Goal: Use online tool/utility: Use online tool/utility

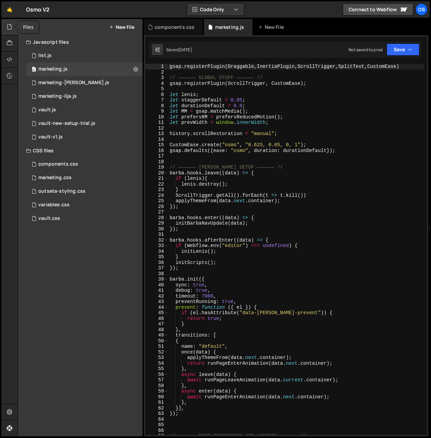
click at [9, 29] on icon at bounding box center [9, 26] width 5 height 7
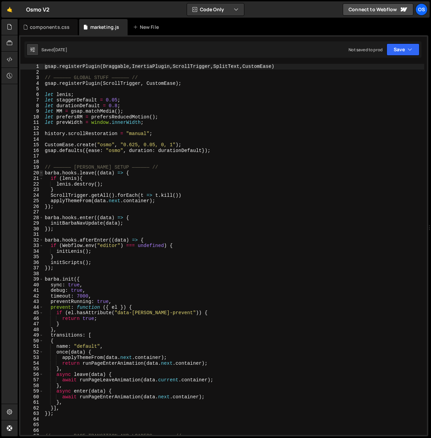
click at [42, 172] on span at bounding box center [41, 173] width 4 height 6
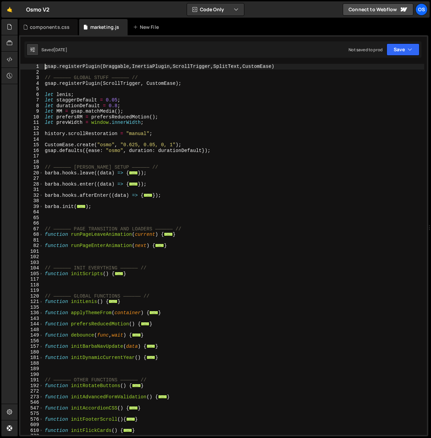
scroll to position [226, 0]
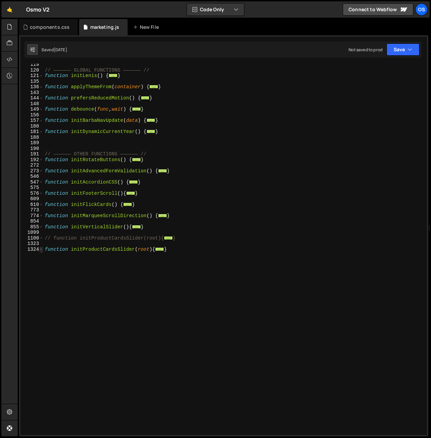
click at [41, 251] on span at bounding box center [41, 250] width 4 height 6
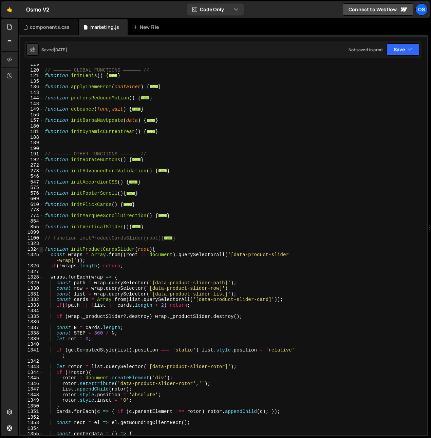
click at [41, 251] on span at bounding box center [41, 250] width 4 height 6
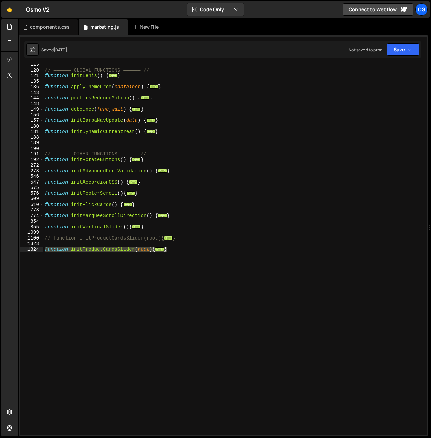
drag, startPoint x: 54, startPoint y: 276, endPoint x: 43, endPoint y: 249, distance: 28.3
click at [43, 249] on div "// —————— GLOBAL FUNCTIONS —————— // function initLenis ( ) { ... } function ap…" at bounding box center [233, 253] width 381 height 382
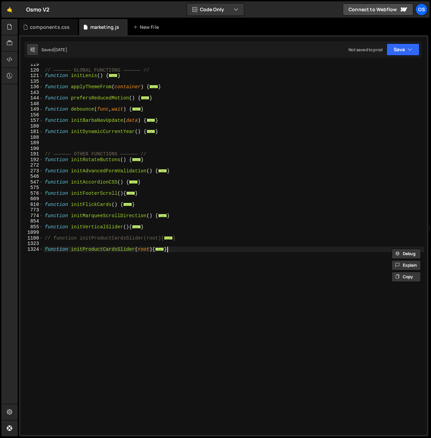
click at [78, 280] on div "// —————— GLOBAL FUNCTIONS —————— // function initLenis ( ) { ... } function ap…" at bounding box center [233, 253] width 381 height 382
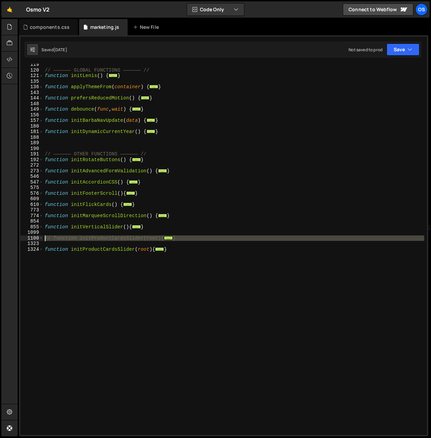
click at [43, 236] on div "} 119 120 121 135 136 143 144 148 149 156 157 180 181 188 189 190 191 192 272 2…" at bounding box center [223, 249] width 406 height 371
type textarea "// function initProductCardsSlider(root){ // const wraps = Array.from((root || …"
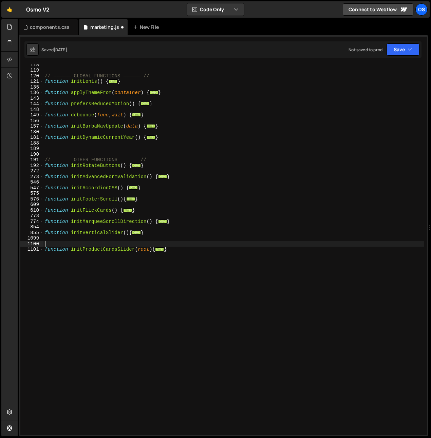
scroll to position [215, 0]
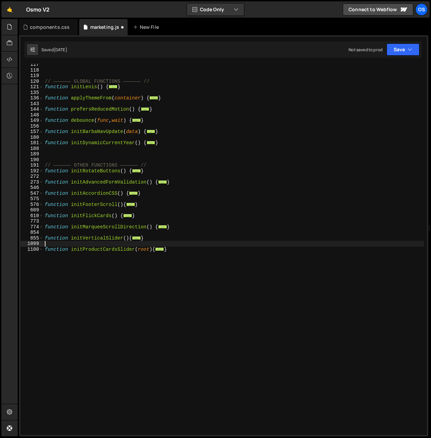
click at [46, 248] on div "// —————— GLOBAL FUNCTIONS —————— // function initLenis ( ) { ... } function ap…" at bounding box center [233, 253] width 381 height 382
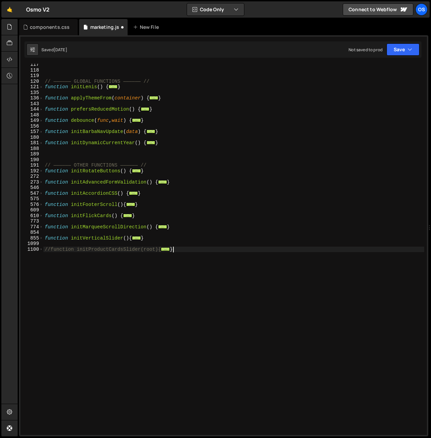
click at [59, 288] on div "// —————— GLOBAL FUNCTIONS —————— // function initLenis ( ) { ... } function ap…" at bounding box center [233, 253] width 381 height 382
type textarea "}"
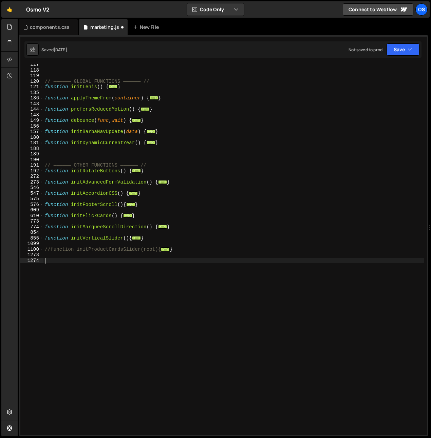
paste textarea "}"
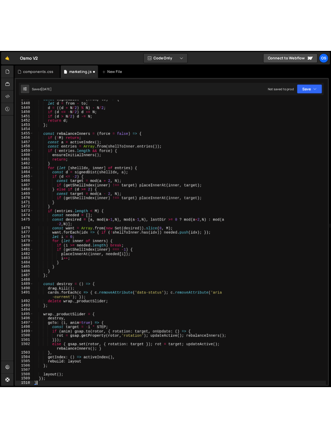
scroll to position [1431, 0]
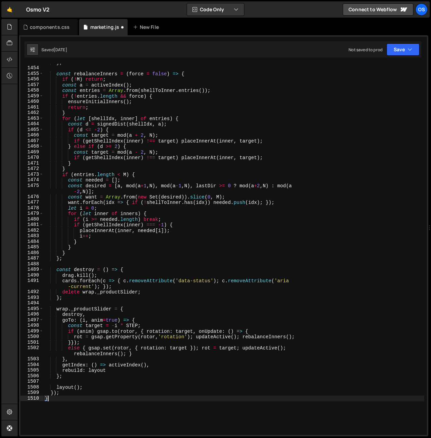
click at [71, 275] on div "} ; const rebalanceInners = ( force = false ) => { if ( ! M ) return ; const a …" at bounding box center [233, 251] width 381 height 382
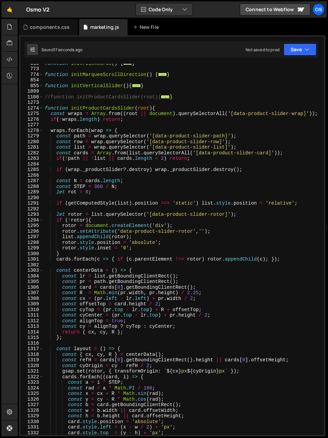
scroll to position [362, 0]
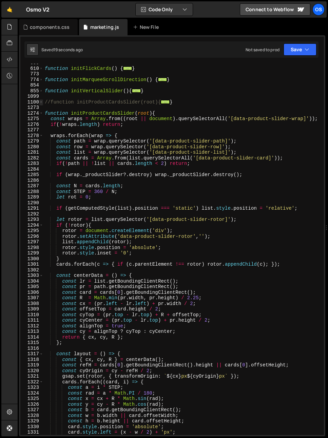
click at [40, 102] on span at bounding box center [41, 102] width 4 height 6
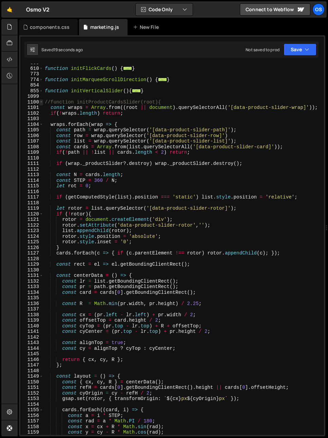
click at [40, 101] on span at bounding box center [41, 102] width 4 height 6
click at [41, 102] on span at bounding box center [41, 102] width 4 height 6
click at [52, 102] on div "function initFlickCards ( ) { ... } function initMarqueeScrollDirection ( ) { .…" at bounding box center [182, 251] width 278 height 382
click at [42, 103] on span at bounding box center [41, 102] width 4 height 6
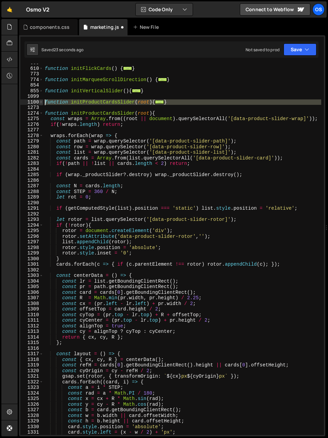
click at [41, 101] on div "function initProductCardsSlider(root){ 609 610 773 774 854 855 1099 1100 1273 1…" at bounding box center [172, 249] width 304 height 371
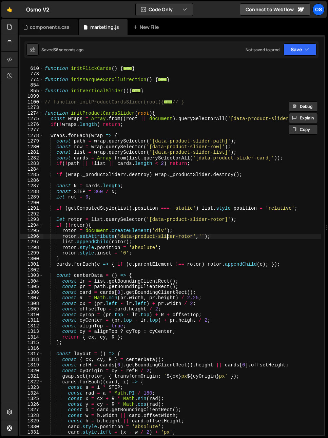
click at [167, 235] on div "function initFlickCards ( ) { ... } function initMarqueeScrollDirection ( ) { .…" at bounding box center [182, 251] width 278 height 382
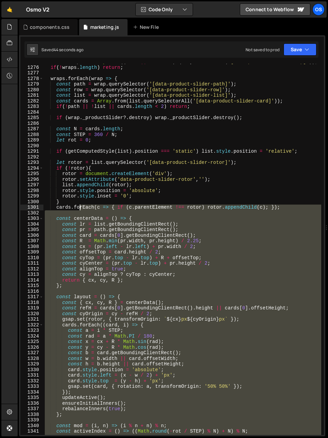
scroll to position [419, 0]
drag, startPoint x: 138, startPoint y: 270, endPoint x: 79, endPoint y: 205, distance: 87.9
click at [79, 205] on div "const wraps = Array . from (( root || document ) . querySelectorAll ( '[data-pr…" at bounding box center [182, 250] width 278 height 382
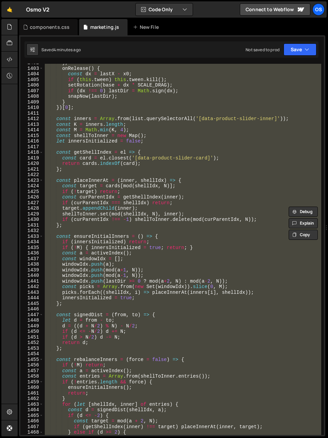
scroll to position [1427, 0]
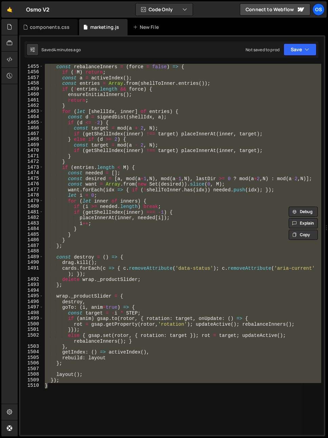
drag, startPoint x: 61, startPoint y: 322, endPoint x: 61, endPoint y: 342, distance: 19.7
click at [61, 322] on div "const rebalanceInners = ( force = false ) => { if ( ! M ) return ; const a = ac…" at bounding box center [182, 249] width 278 height 371
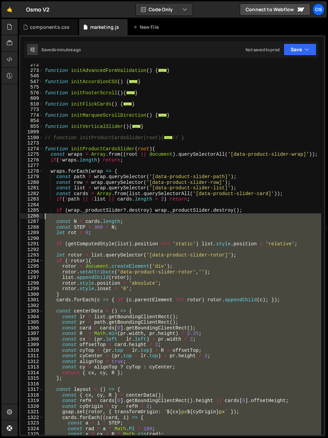
scroll to position [326, 0]
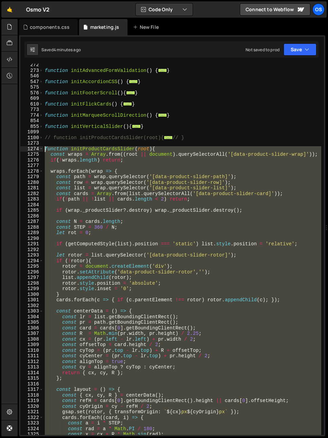
drag, startPoint x: 57, startPoint y: 332, endPoint x: 31, endPoint y: 148, distance: 186.3
click at [31, 148] on div "rot = gsap.getProperty(rotor,'rotation'); updateActive(); rebalanceInners(); 27…" at bounding box center [172, 249] width 304 height 371
paste textarea "}"
type textarea "}"
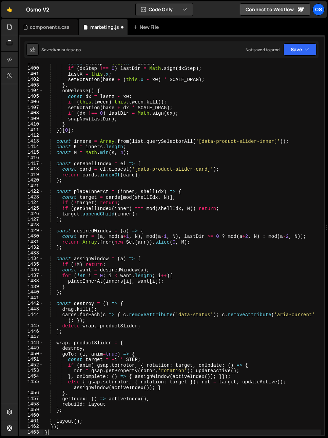
scroll to position [1117, 0]
click at [45, 30] on div "components.css" at bounding box center [50, 27] width 40 height 7
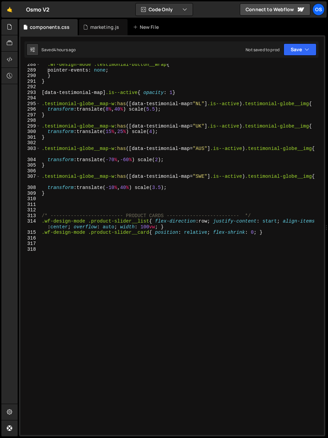
scroll to position [0, 0]
click at [97, 270] on div ".wf-design-mode .testimonial-button__wrap { pointer-events : none ; } } [ data-…" at bounding box center [180, 253] width 281 height 382
paste textarea "}"
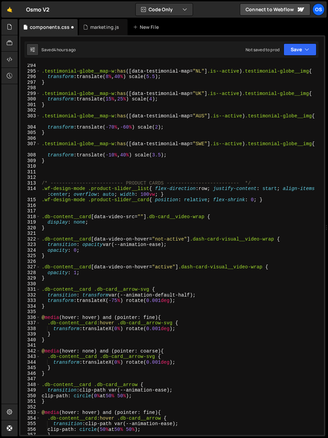
scroll to position [1694, 0]
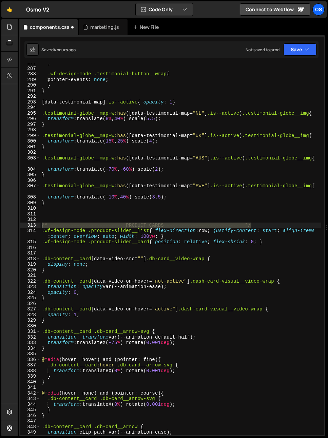
drag, startPoint x: 262, startPoint y: 223, endPoint x: 5, endPoint y: 227, distance: 256.7
click at [5, 227] on div "Hold on a sec... Are you certain you wish to leave this page? Any changes you'v…" at bounding box center [164, 219] width 328 height 438
type textarea "/* ------------------------- PRODUCT CARDS ------------------------- */"
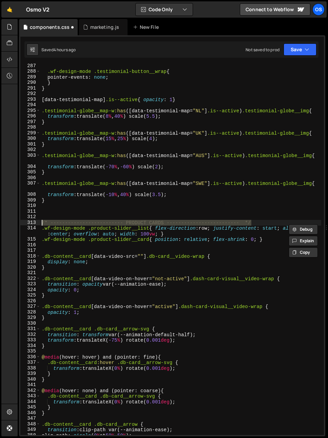
scroll to position [1696, 0]
click at [75, 251] on div ".wf-design-mode .testimonial-button__wrap { pointer-events : none ; } } [ data-…" at bounding box center [180, 254] width 281 height 382
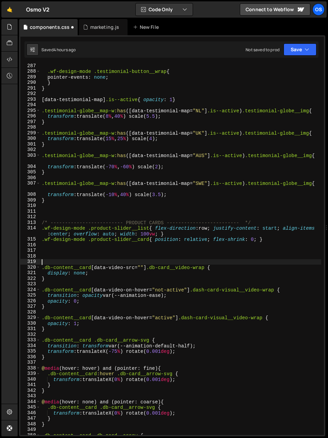
paste textarea "/* ------------------------- PRODUCT CARDS ------------------------- */"
click at [151, 260] on div ".wf-design-mode .testimonial-button__wrap { pointer-events : none ; } } [ data-…" at bounding box center [180, 254] width 281 height 382
drag, startPoint x: 151, startPoint y: 260, endPoint x: 169, endPoint y: 263, distance: 17.8
click at [153, 261] on div ".wf-design-mode .testimonial-button__wrap { pointer-events : none ; } } [ data-…" at bounding box center [180, 254] width 281 height 382
drag, startPoint x: 165, startPoint y: 261, endPoint x: 126, endPoint y: 264, distance: 38.8
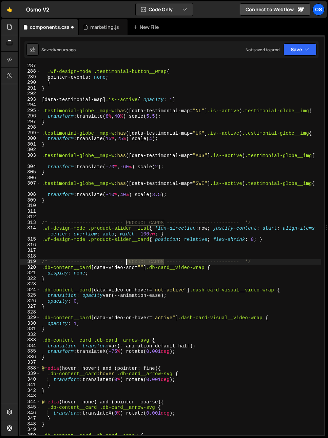
click at [126, 264] on div ".wf-design-mode .testimonial-button__wrap { pointer-events : none ; } } [ data-…" at bounding box center [180, 254] width 281 height 382
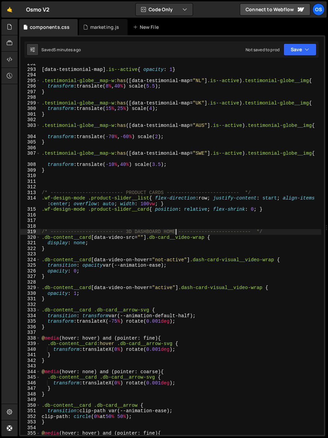
click at [78, 240] on div "[ data-testimonial-map ] .is--active { opacity : 1 } .testimonial-globe__map-w …" at bounding box center [180, 252] width 281 height 382
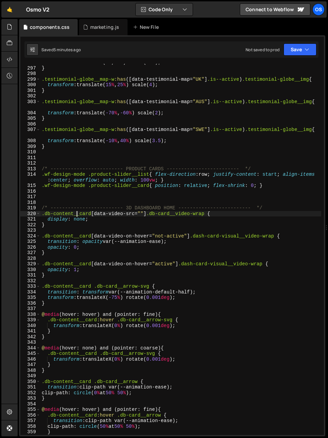
scroll to position [1959, 0]
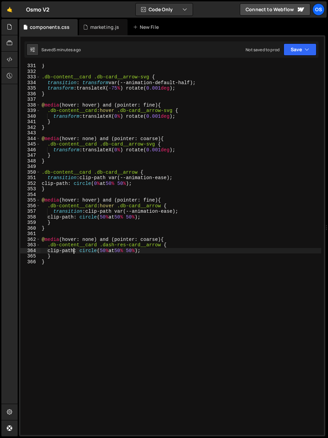
click at [75, 248] on div "} .db-content__card .db-card__arrow-svg { transition : transform var(--animatio…" at bounding box center [180, 254] width 281 height 382
type textarea ".db-content__card .dash-res-card__arrow { clip-path: circle(50% at 50% 50%);"
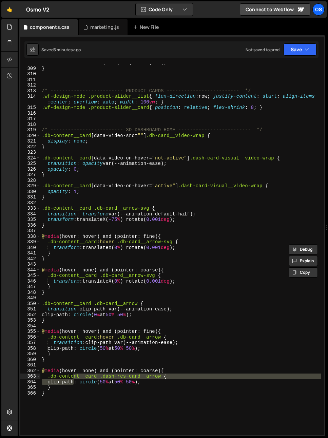
scroll to position [1828, 0]
click at [93, 24] on div "marketing.js" at bounding box center [104, 27] width 29 height 7
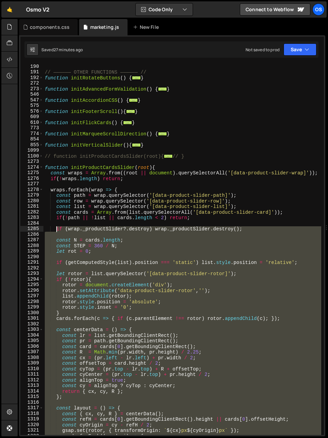
scroll to position [266, 0]
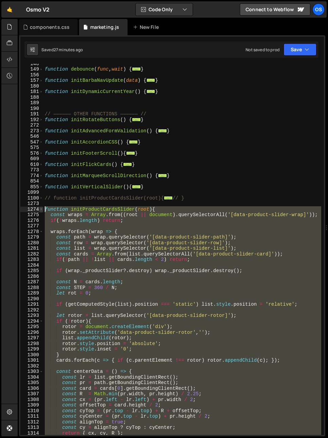
drag, startPoint x: 80, startPoint y: 322, endPoint x: 43, endPoint y: 210, distance: 118.3
click at [43, 210] on div "} 148 149 156 157 180 181 188 189 190 191 192 272 273 546 547 575 576 609 610 7…" at bounding box center [172, 249] width 304 height 371
paste textarea "}"
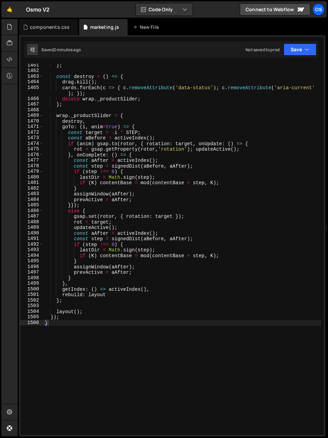
scroll to position [1459, 0]
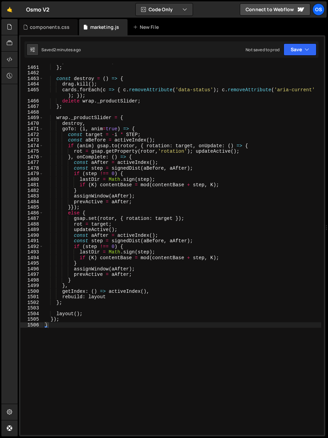
click at [56, 317] on div "prevActive = aNew ; } ; const destroy = ( ) => { drag . kill ( ) ; cards . forE…" at bounding box center [182, 250] width 278 height 382
click at [61, 315] on div "prevActive = aNew ; } ; const destroy = ( ) => { drag . kill ( ) ; cards . forE…" at bounding box center [182, 250] width 278 height 382
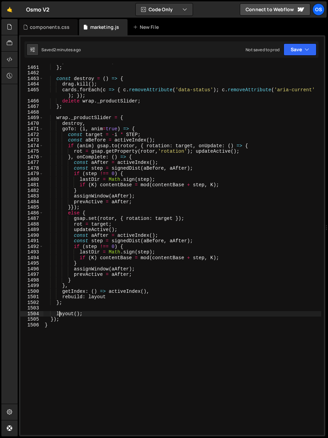
click at [61, 315] on div "prevActive = aNew ; } ; const destroy = ( ) => { drag . kill ( ) ; cards . forE…" at bounding box center [182, 250] width 278 height 382
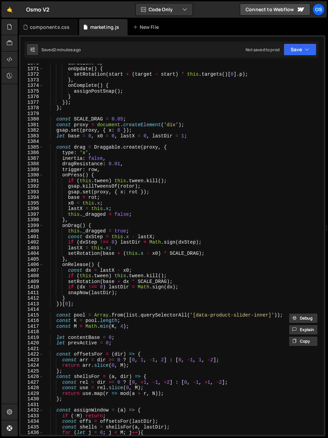
scroll to position [863, 0]
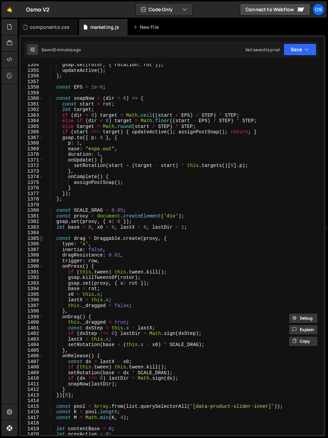
click at [41, 239] on span at bounding box center [41, 239] width 4 height 6
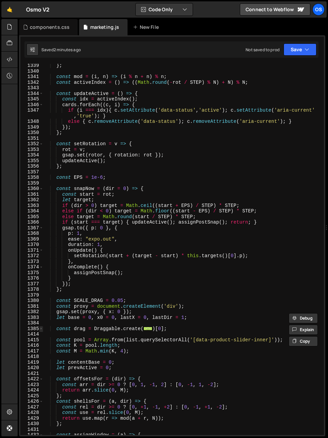
scroll to position [759, 0]
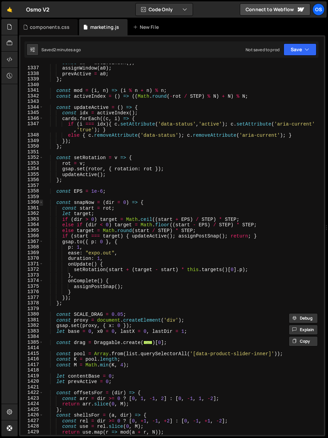
click at [41, 202] on span at bounding box center [41, 202] width 4 height 6
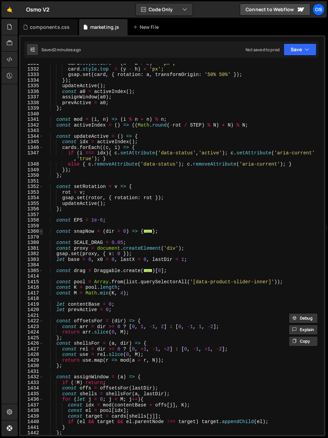
scroll to position [647, 0]
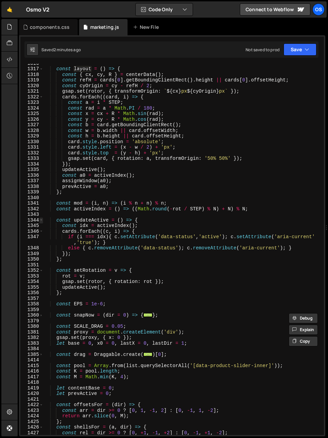
click at [42, 220] on span at bounding box center [41, 220] width 4 height 6
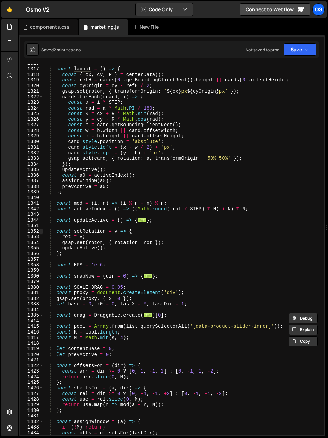
click at [42, 230] on span at bounding box center [41, 232] width 4 height 6
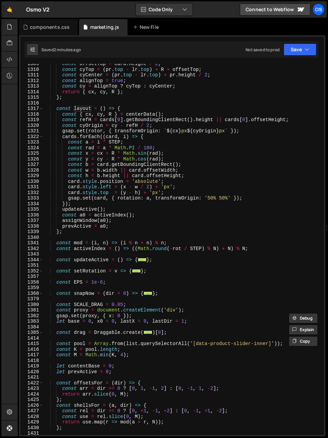
scroll to position [586, 0]
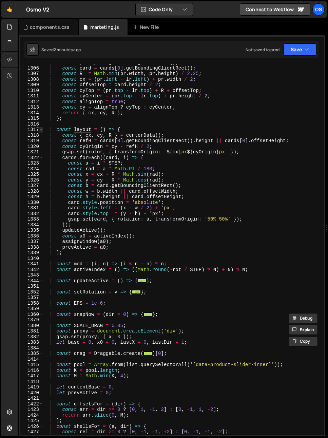
click at [41, 130] on span at bounding box center [41, 130] width 4 height 6
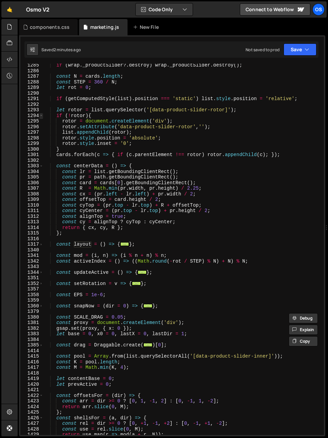
scroll to position [457, 0]
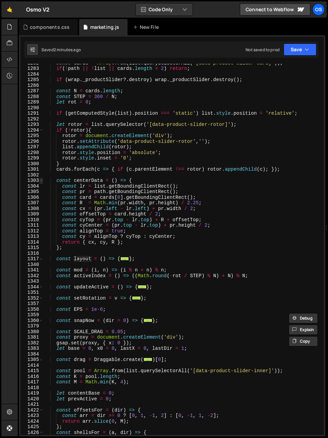
click at [42, 181] on span at bounding box center [41, 181] width 4 height 6
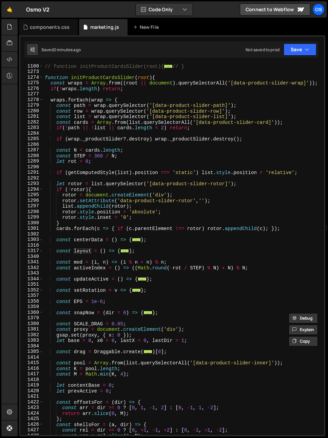
scroll to position [398, 0]
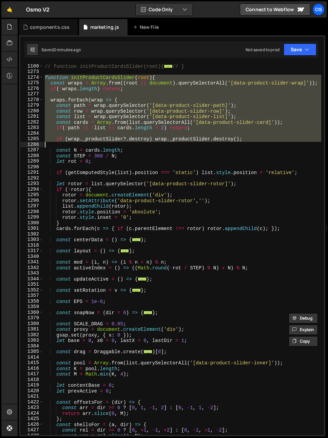
drag, startPoint x: 44, startPoint y: 77, endPoint x: 83, endPoint y: 148, distance: 81.7
click at [83, 148] on div "// function initProductCardsSlider(root){ ... // } function initProductCardsSli…" at bounding box center [182, 254] width 278 height 382
type textarea "const N = cards.length;"
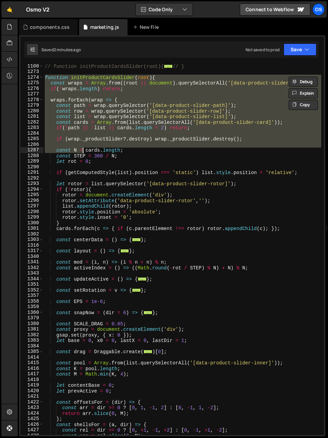
click at [88, 235] on div "// function initProductCardsSlider(root){ ... // } function initProductCardsSli…" at bounding box center [182, 254] width 278 height 382
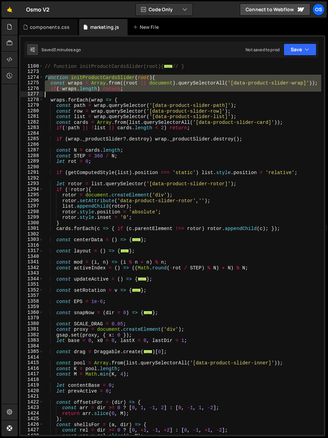
drag, startPoint x: 47, startPoint y: 78, endPoint x: 57, endPoint y: 109, distance: 32.9
click at [57, 109] on div "// function initProductCardsSlider(root){ ... // } function initProductCardsSli…" at bounding box center [182, 254] width 278 height 382
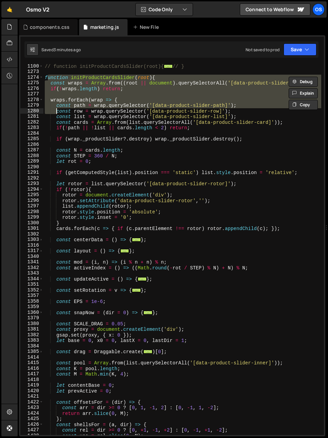
click at [57, 109] on div "// function initProductCardsSlider(root){ ... // } function initProductCardsSli…" at bounding box center [182, 249] width 278 height 371
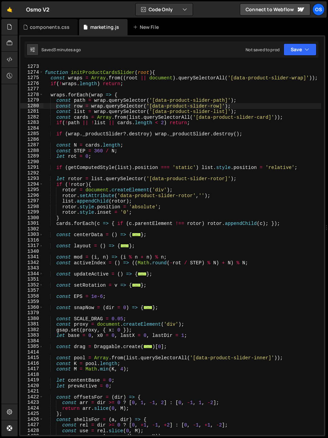
scroll to position [420, 0]
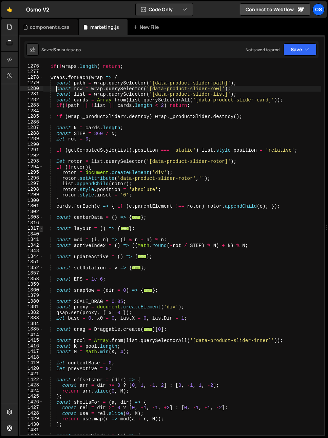
click at [42, 228] on span at bounding box center [41, 229] width 4 height 6
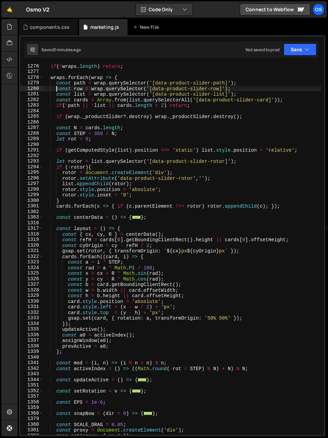
click at [64, 257] on div "if ( ! wraps . length ) return ; wraps . forEach ( wrap => { const path = wrap …" at bounding box center [182, 254] width 278 height 382
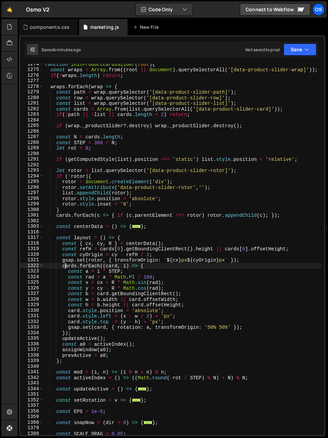
scroll to position [348, 0]
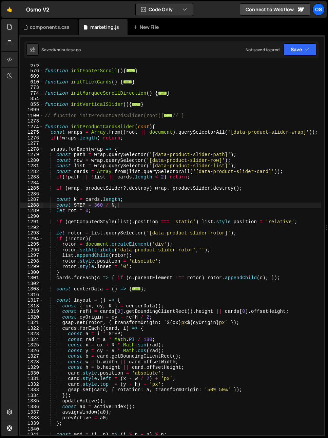
click at [125, 206] on div "function initFooterScroll ( ) { ... } function initFlickCards ( ) { ... } funct…" at bounding box center [182, 253] width 278 height 382
type textarea "const STEP = 360 / N;"
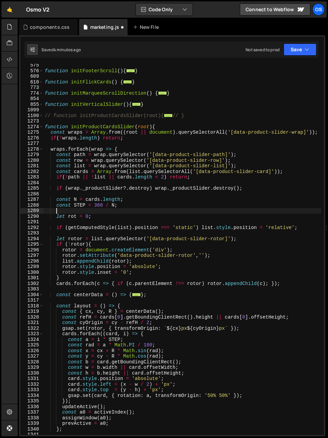
paste textarea "const INITIAL_INDEX = 2;"
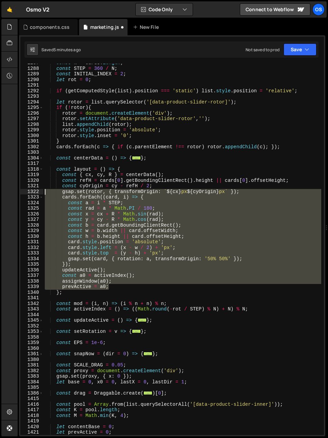
drag, startPoint x: 106, startPoint y: 283, endPoint x: 22, endPoint y: 189, distance: 125.4
click at [22, 189] on div "const INITIAL_INDEX = 2; 1287 1288 1289 1290 1291 1292 1293 1294 1295 1296 1297…" at bounding box center [172, 249] width 304 height 371
paste textarea "prevActive = INITIAL_INDEX;"
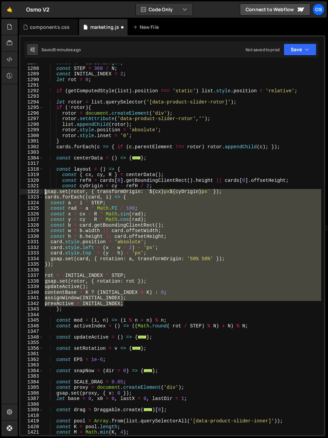
drag, startPoint x: 126, startPoint y: 298, endPoint x: 39, endPoint y: 193, distance: 136.8
click at [39, 193] on div "prevActive = INITIAL_INDEX; 1287 1288 1289 1290 1291 1292 1293 1294 1295 1296 1…" at bounding box center [172, 249] width 304 height 371
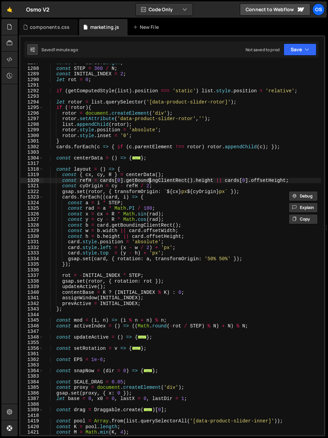
click at [149, 178] on div "const N = cards . length ; const STEP = 360 / N ; const INITIAL_INDEX = 2 ; let…" at bounding box center [182, 251] width 278 height 382
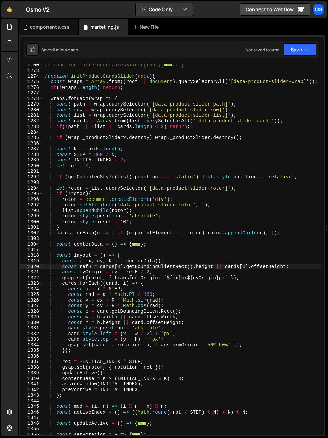
scroll to position [399, 0]
click at [38, 253] on div "1318" at bounding box center [31, 256] width 23 height 6
type textarea "const layout = () => { const { cx, cy, R } = centerData();"
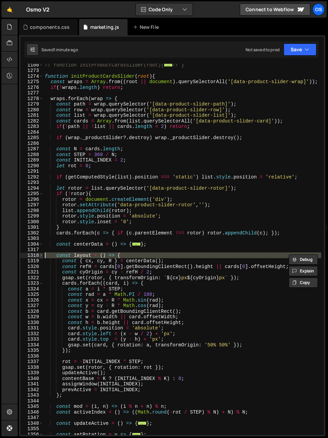
click at [42, 254] on span at bounding box center [41, 256] width 4 height 6
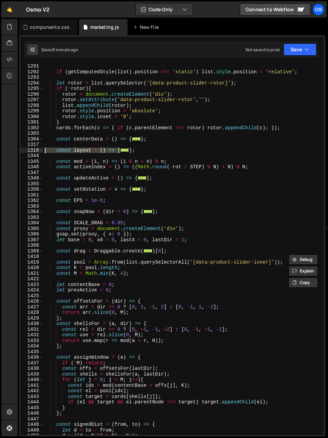
scroll to position [525, 0]
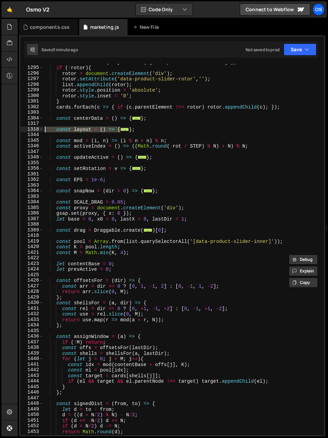
click at [150, 256] on div "let rotor = list . querySelector ( '[data-product-slider-rotor]' ) ; if ( ! rot…" at bounding box center [182, 250] width 278 height 382
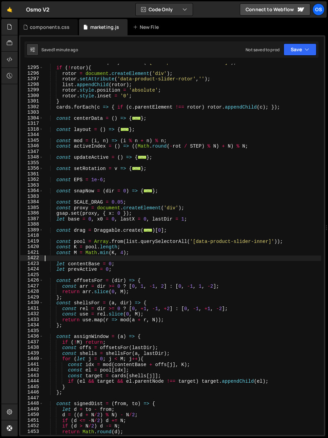
scroll to position [0, 0]
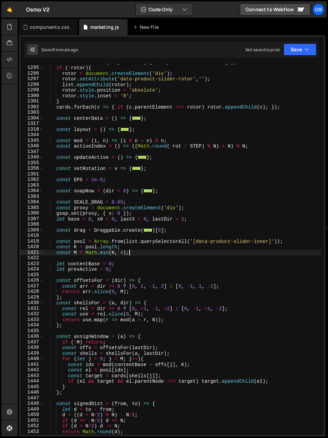
click at [144, 254] on div "let rotor = list . querySelector ( '[data-product-slider-rotor]' ) ; if ( ! rot…" at bounding box center [182, 250] width 278 height 382
type textarea "const M = Math.min(K, 4);"
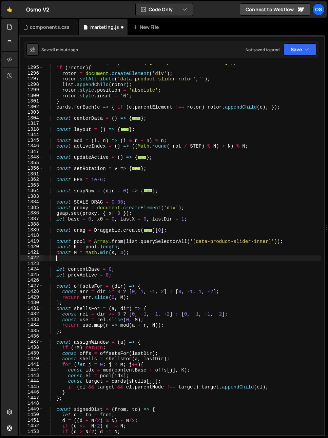
scroll to position [0, 0]
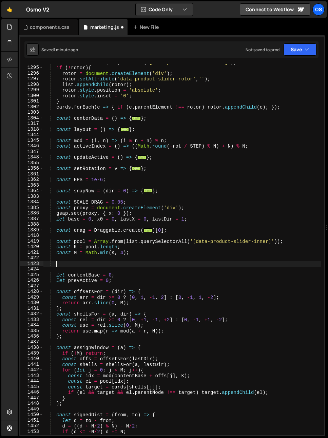
paste textarea "}"
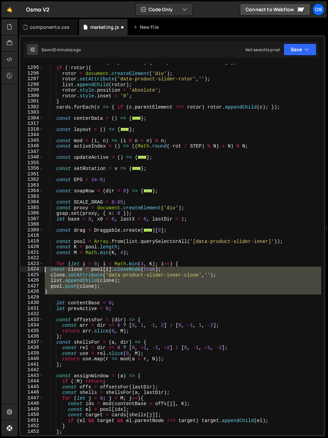
click at [34, 271] on div "} 1294 1295 1296 1297 1298 1299 1300 1301 1302 1303 1304 1317 1318 1344 1345 13…" at bounding box center [172, 249] width 304 height 371
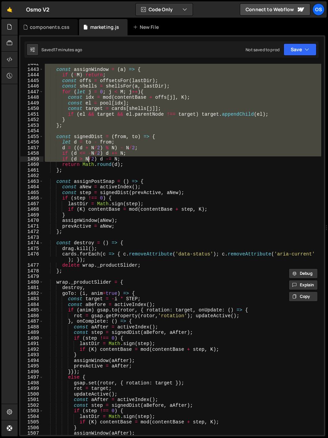
scroll to position [1071, 0]
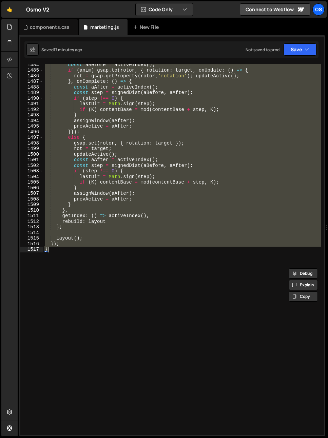
drag, startPoint x: 44, startPoint y: 106, endPoint x: 84, endPoint y: 270, distance: 169.3
click at [84, 270] on div "const aBefore = activeIndex ( ) ; if ( anim ) gsap . to ( rotor , { rotation : …" at bounding box center [182, 253] width 278 height 382
paste textarea
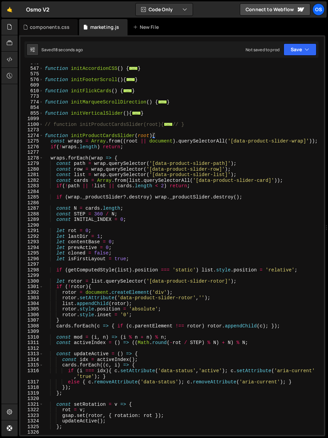
scroll to position [318, 0]
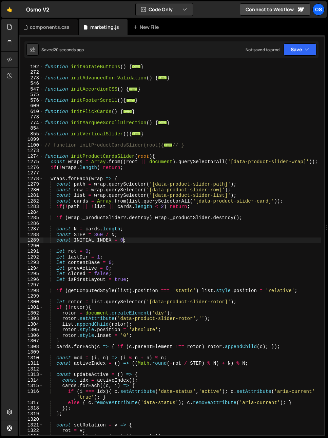
click at [121, 240] on div "// —————— OTHER FUNCTIONS —————— // function initRotateButtons ( ) { ... } func…" at bounding box center [182, 249] width 278 height 382
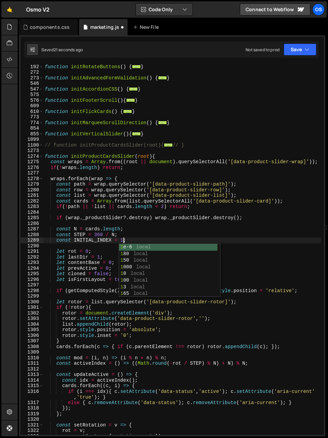
type textarea "const INITIAL_INDEX = 1;"
click at [139, 215] on div "// —————— OTHER FUNCTIONS —————— // function initRotateButtons ( ) { ... } func…" at bounding box center [182, 249] width 278 height 382
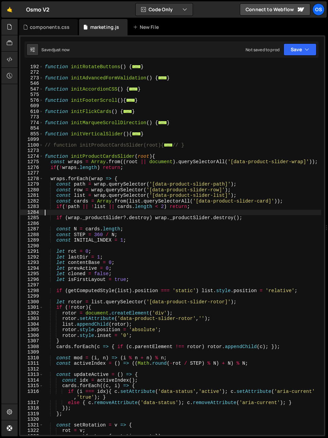
scroll to position [0, 0]
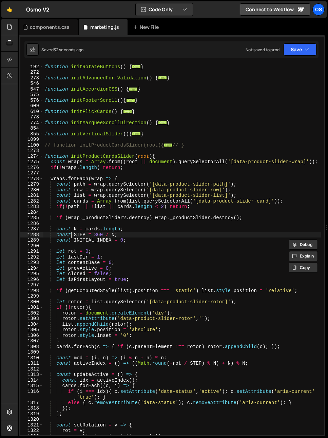
drag, startPoint x: 70, startPoint y: 235, endPoint x: 60, endPoint y: 181, distance: 55.6
click at [71, 236] on div "// —————— OTHER FUNCTIONS —————— // function initRotateButtons ( ) { ... } func…" at bounding box center [182, 249] width 278 height 382
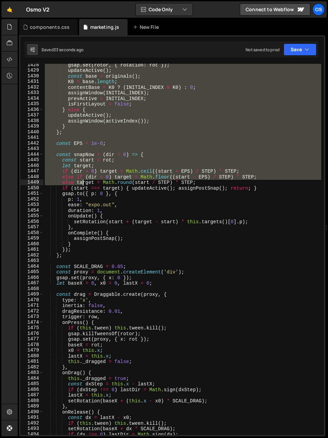
scroll to position [1765, 0]
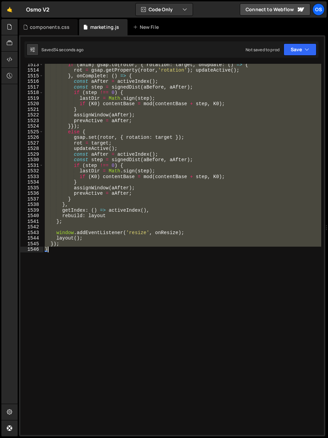
drag, startPoint x: 45, startPoint y: 158, endPoint x: 92, endPoint y: 350, distance: 198.2
click at [92, 350] on div "if ( anim ) gsap . to ( rotor , { rotation : target , onUpdate : ( ) => { rot =…" at bounding box center [182, 253] width 278 height 382
type textarea "}); }"
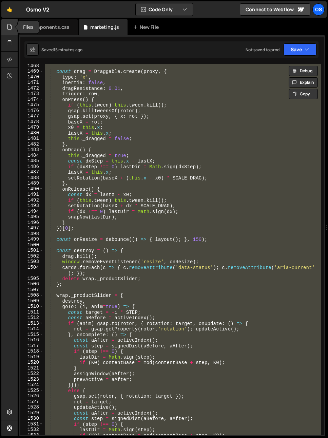
click at [13, 28] on div at bounding box center [9, 27] width 17 height 16
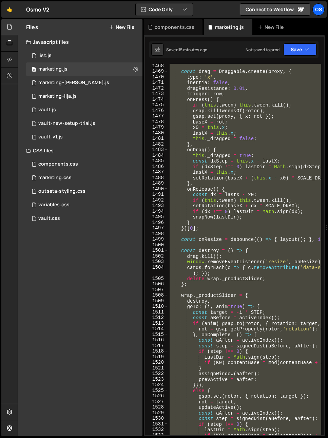
drag, startPoint x: 60, startPoint y: 178, endPoint x: 55, endPoint y: 153, distance: 25.9
click at [60, 178] on div "marketing.css" at bounding box center [54, 178] width 33 height 6
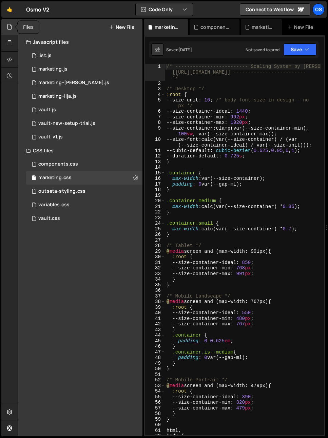
click at [10, 25] on icon at bounding box center [9, 26] width 5 height 7
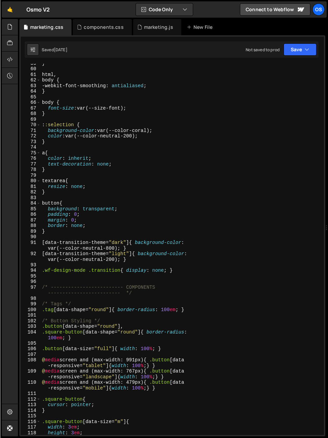
scroll to position [463, 0]
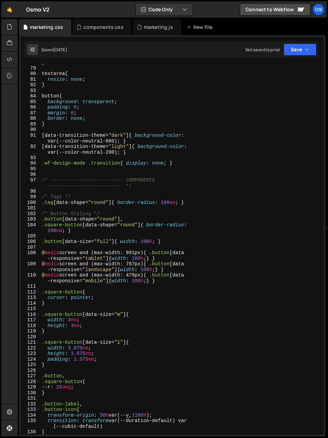
type textarea ".square-button[data-shape="round"]{ border-radius: 100em; }"
click at [51, 224] on div "} textarea { resize : none ; } button { background : transparent ; padding : 0 …" at bounding box center [180, 251] width 281 height 382
click at [53, 232] on div "} textarea { resize : none ; } button { background : transparent ; padding : 0 …" at bounding box center [180, 251] width 281 height 382
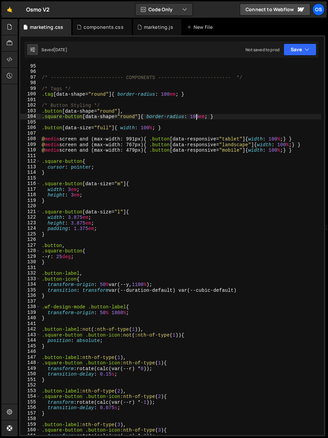
scroll to position [529, 0]
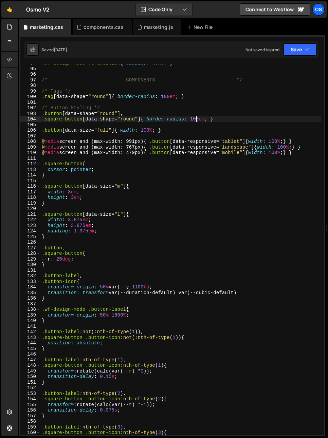
click at [248, 118] on div ".wf-design-mode .transition { display : none ; } /* ------------------------- C…" at bounding box center [180, 251] width 280 height 382
type textarea ".button[data-size="full"]{ width: 100%; }"
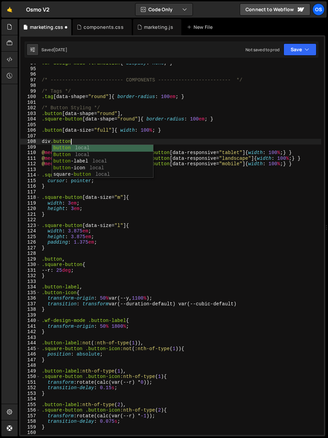
type textarea "div.button{}"
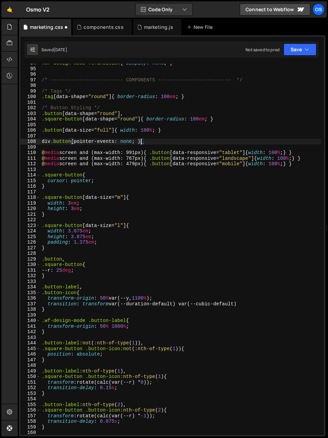
scroll to position [0, 7]
type textarea "div.button{ pointer-events: none; }"
click at [83, 167] on div ".wf-design-mode .transition { display : none ; } /* ------------------------- C…" at bounding box center [180, 251] width 280 height 382
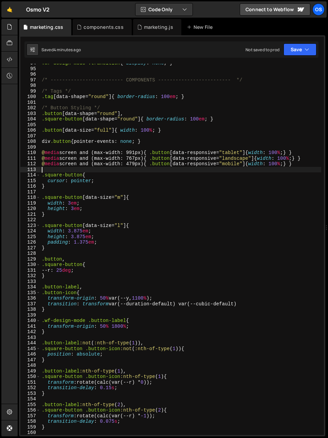
scroll to position [0, 0]
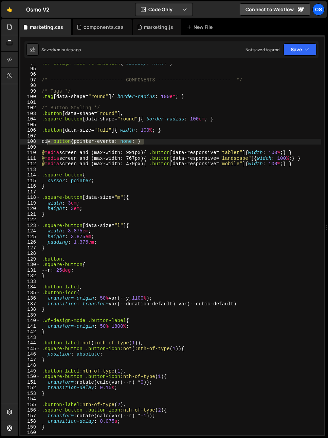
drag, startPoint x: 149, startPoint y: 141, endPoint x: 39, endPoint y: 140, distance: 110.6
click at [39, 140] on div "94 95 96 97 98 99 100 101 102 103 104 105 106 107 108 109 110 111 112 113 114 1…" at bounding box center [171, 249] width 303 height 371
type textarea "div.button{ pointer-events: none; }"
click at [60, 145] on div ".wf-design-mode .transition { display : none ; } /* ------------------------- C…" at bounding box center [180, 251] width 280 height 382
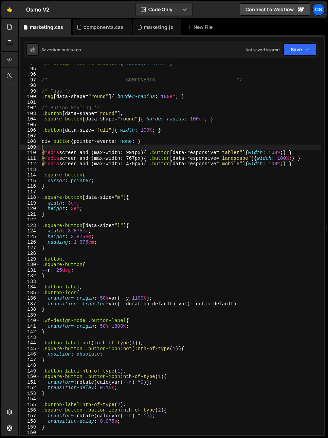
paste textarea "div.button{ pointer-events: none; }"
type textarea "div.button{ pointer-events: none; }"
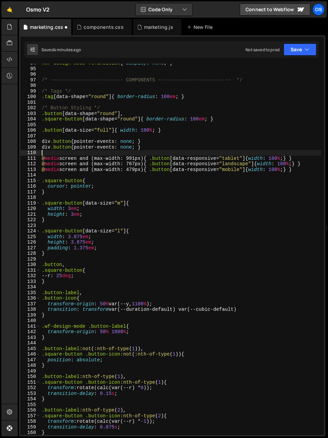
click at [41, 147] on div ".wf-design-mode .transition { display : none ; } /* ------------------------- C…" at bounding box center [180, 251] width 280 height 382
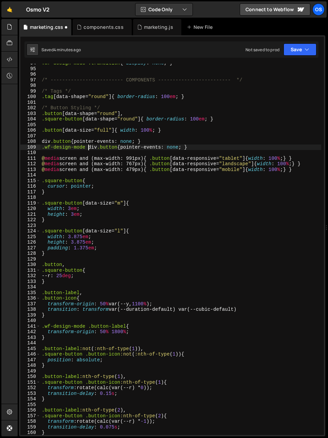
scroll to position [0, 3]
click at [174, 147] on div ".wf-design-mode .transition { display : none ; } /* ------------------------- C…" at bounding box center [180, 251] width 280 height 382
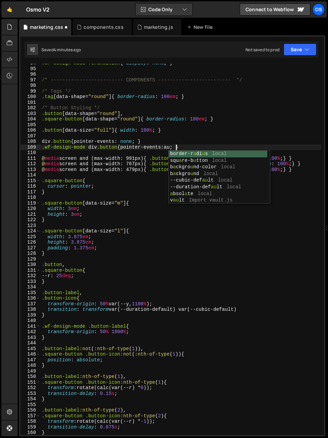
type textarea ".wf-design-mode div.button{ pointer-events: auto; }"
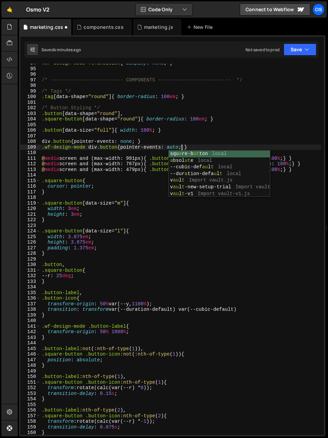
scroll to position [0, 9]
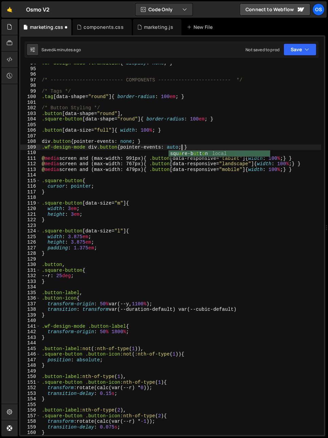
click at [176, 134] on div ".wf-design-mode .transition { display : none ; } /* ------------------------- C…" at bounding box center [180, 251] width 280 height 382
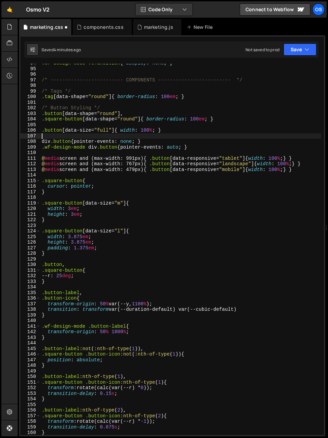
scroll to position [0, 0]
